Goal: Task Accomplishment & Management: Use online tool/utility

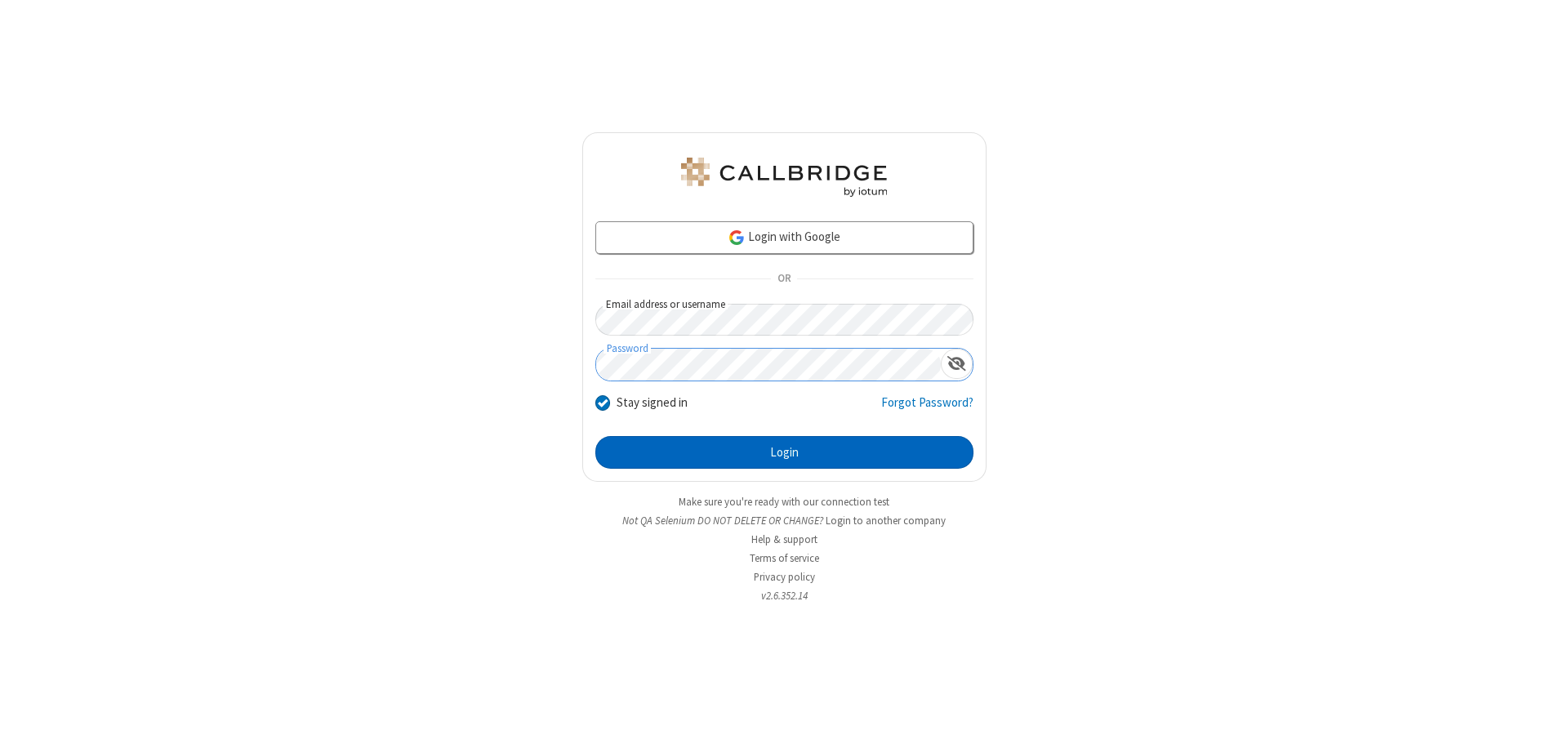
click at [784, 452] on button "Login" at bounding box center [784, 452] width 378 height 33
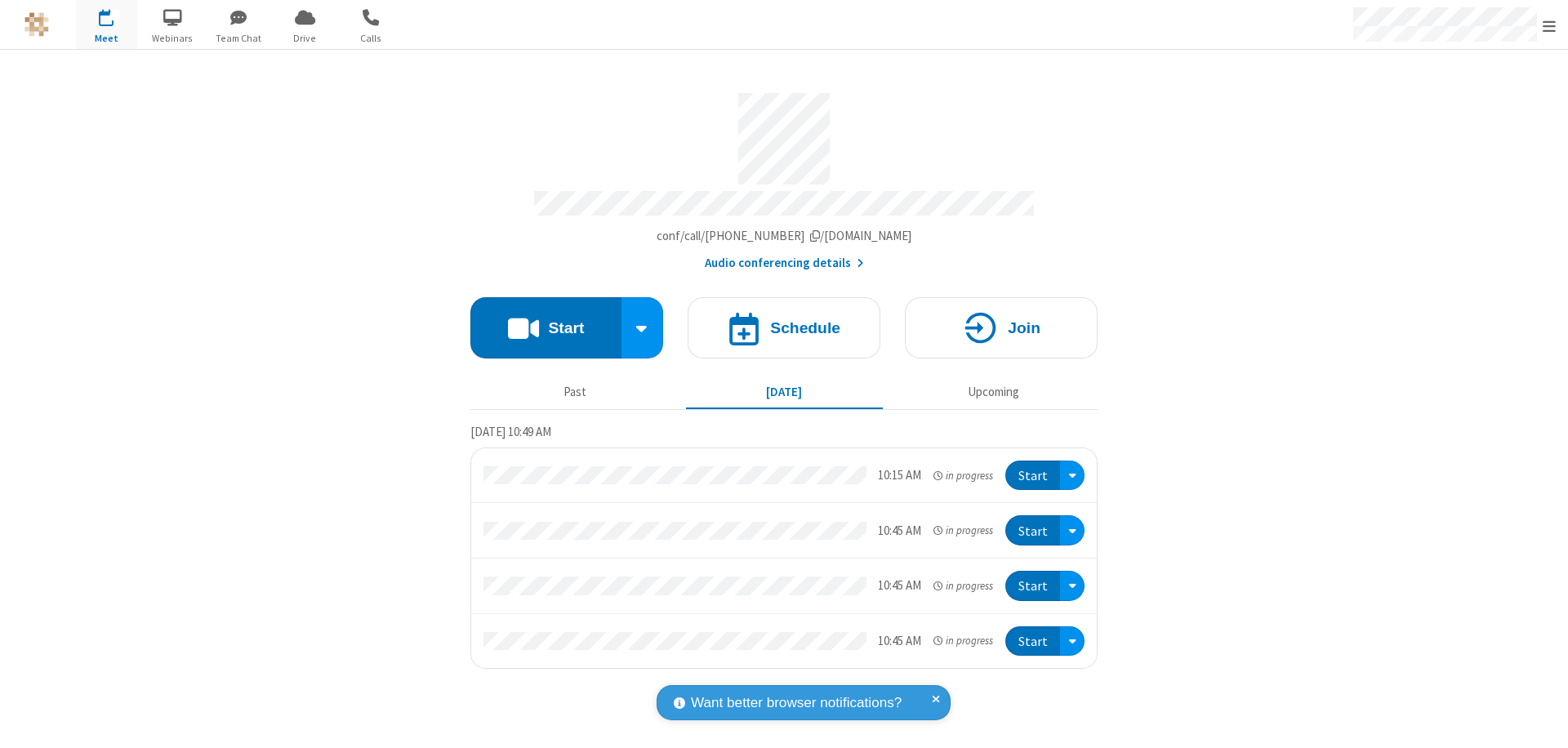
click at [546, 320] on button "Start" at bounding box center [546, 328] width 151 height 61
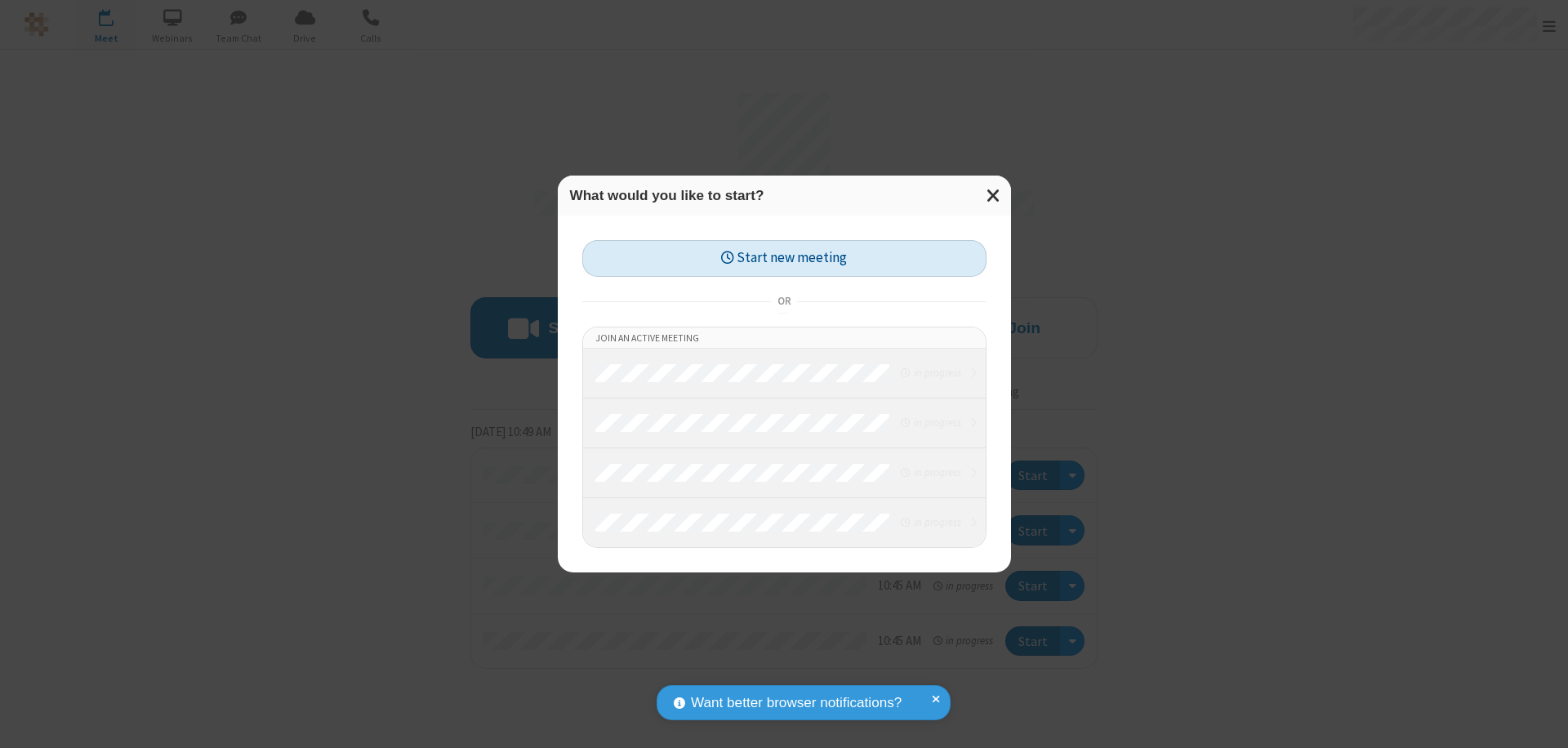
click at [784, 258] on button "Start new meeting" at bounding box center [784, 258] width 404 height 37
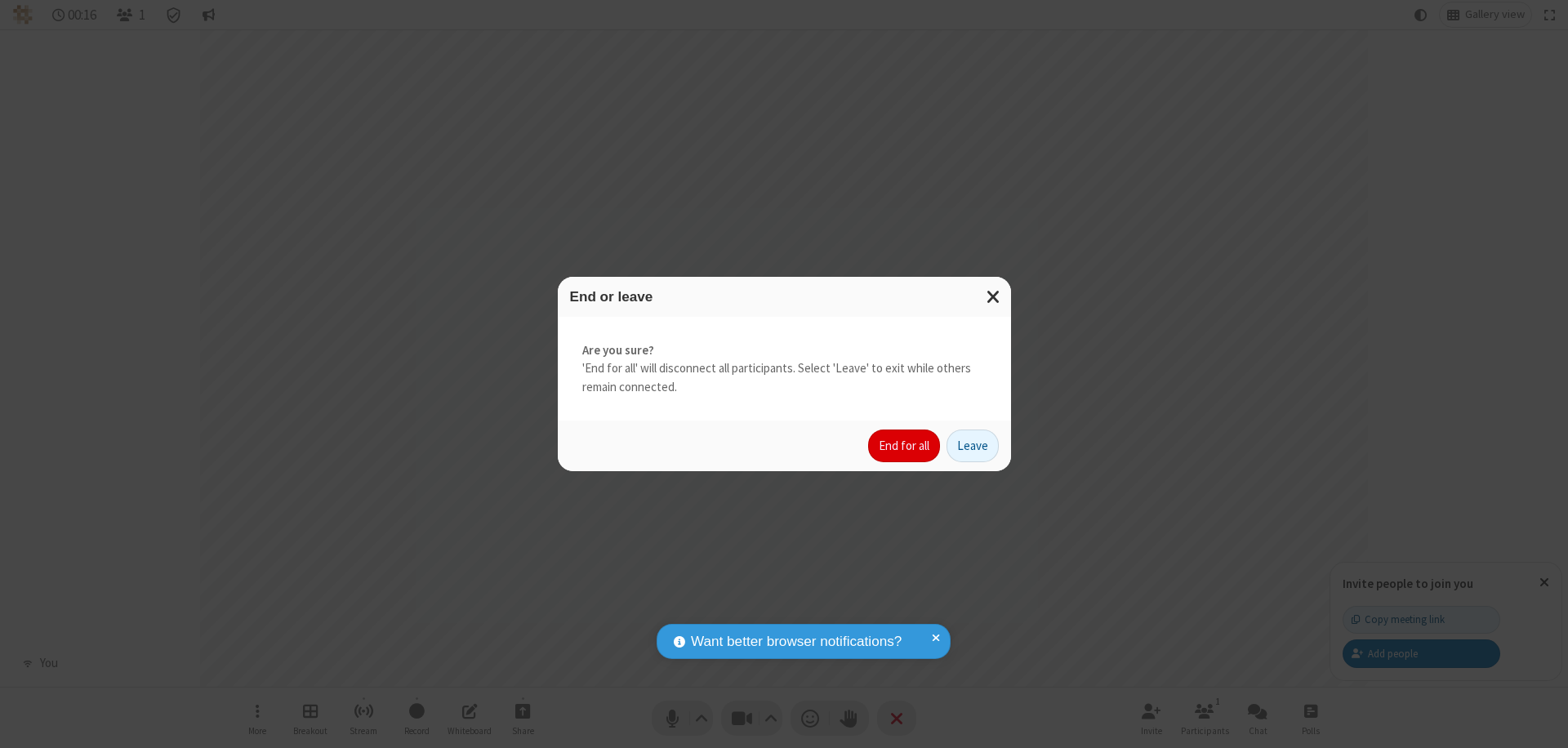
click at [905, 446] on button "End for all" at bounding box center [904, 446] width 72 height 33
